Goal: Transaction & Acquisition: Purchase product/service

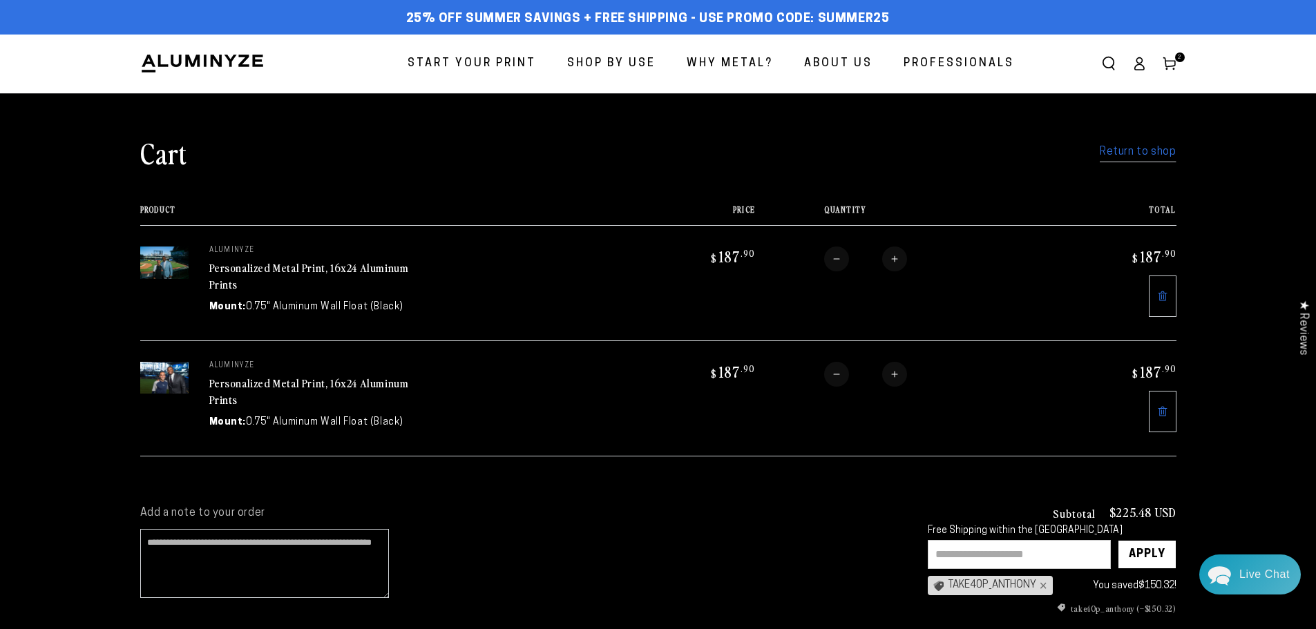
click at [1157, 408] on icon at bounding box center [1162, 411] width 11 height 11
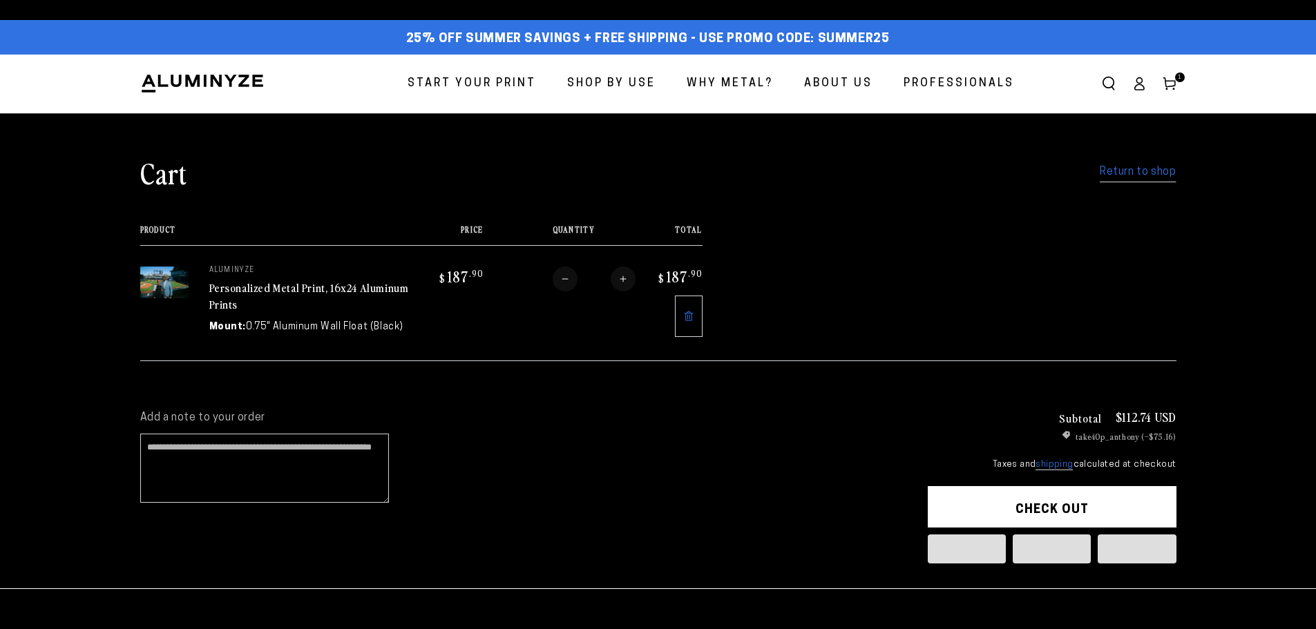
click at [1161, 294] on table "Product Price Total Quantity Total aluminyze Personalized Metal Print, 16x24 Al…" at bounding box center [658, 292] width 1036 height 135
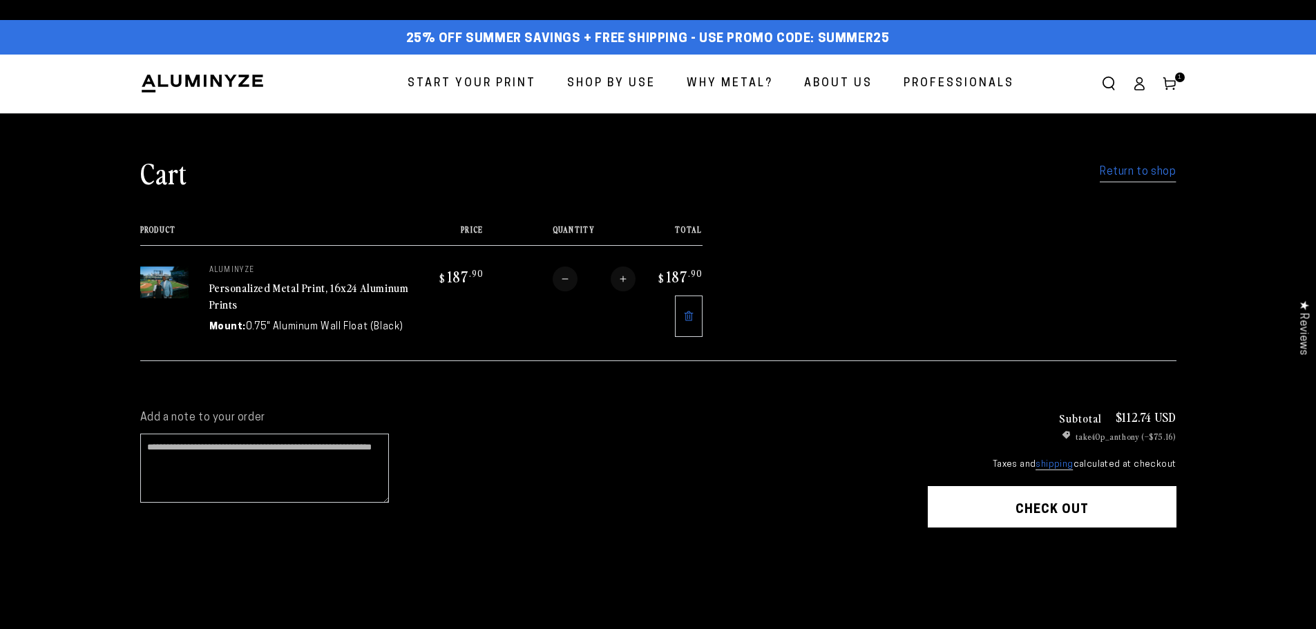
click at [685, 324] on link at bounding box center [689, 316] width 28 height 41
